Goal: Transaction & Acquisition: Purchase product/service

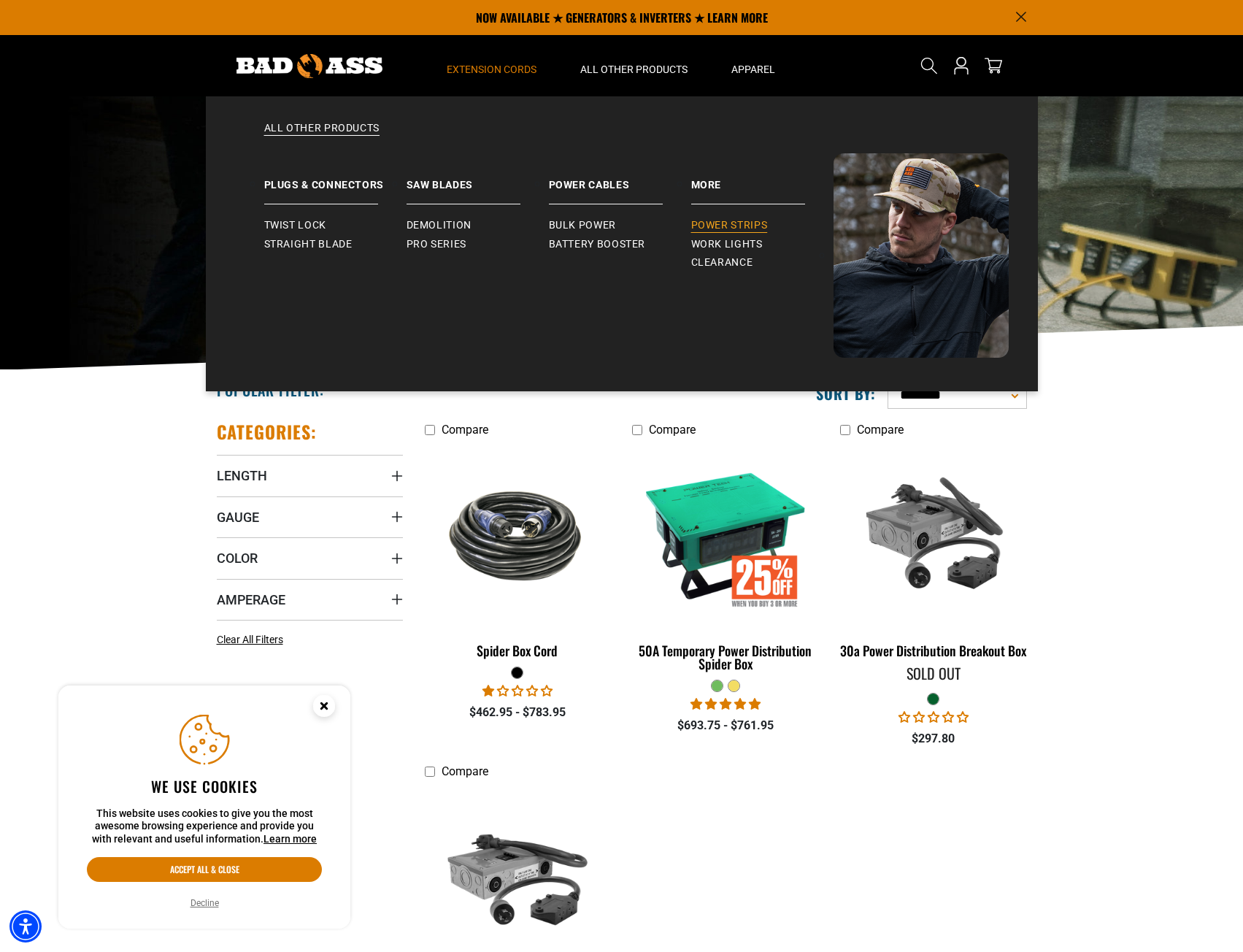
click at [733, 225] on span "Power Strips" at bounding box center [730, 225] width 77 height 13
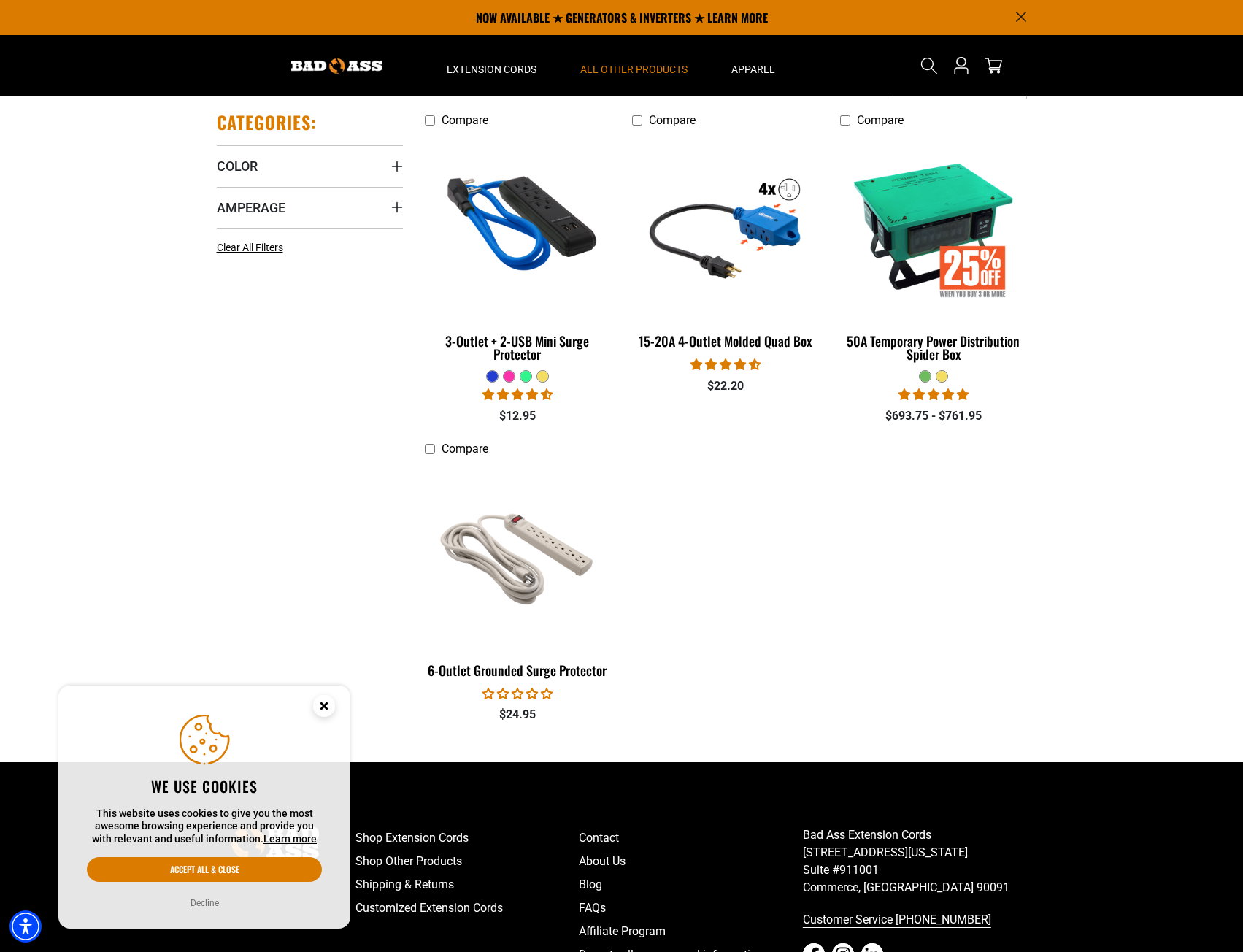
scroll to position [275, 0]
